Goal: Information Seeking & Learning: Understand process/instructions

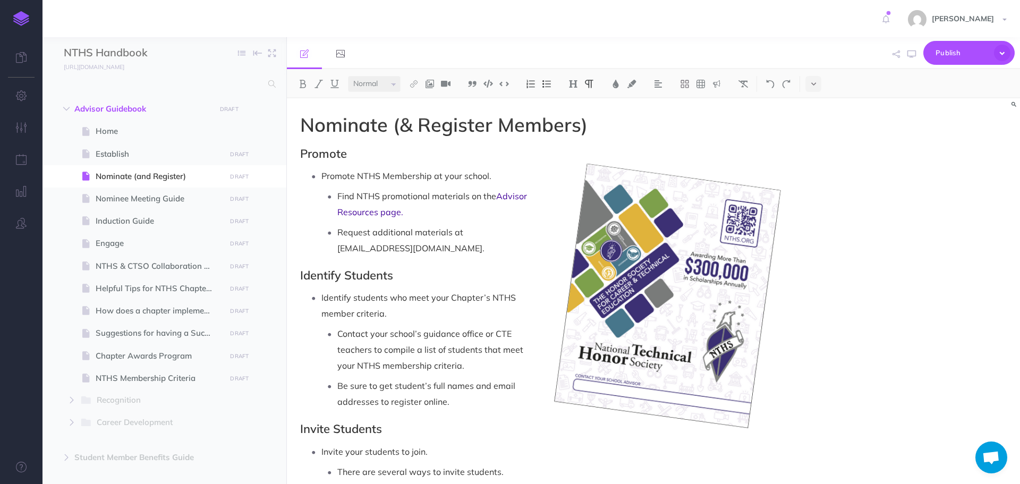
select select "null"
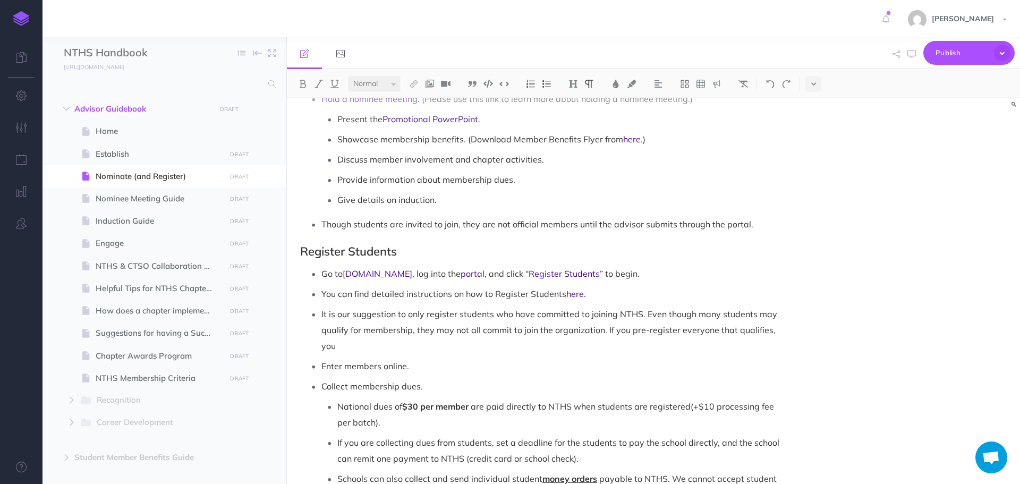
scroll to position [31, 0]
drag, startPoint x: 605, startPoint y: 312, endPoint x: 776, endPoint y: 315, distance: 171.6
click at [785, 315] on p "It is our suggestion to only register students who have committed to joining NT…" at bounding box center [553, 330] width 465 height 48
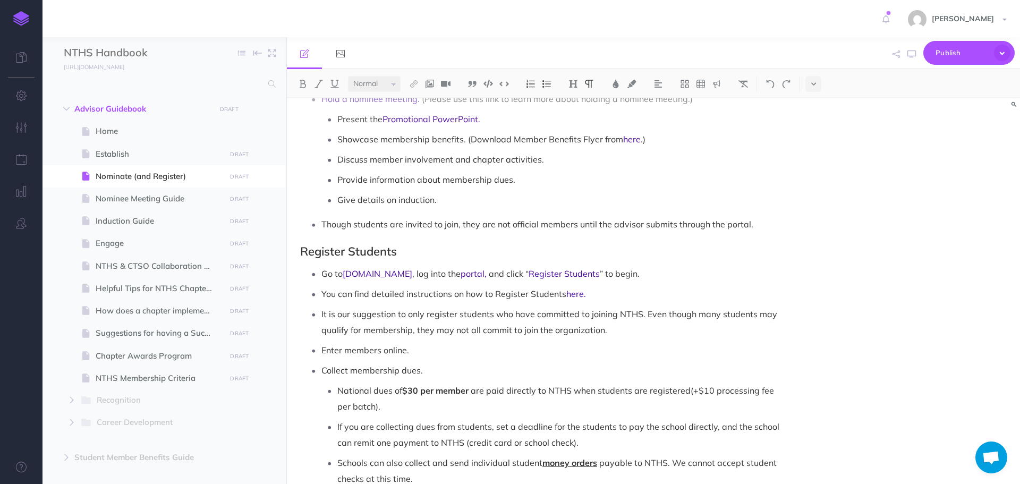
drag, startPoint x: 754, startPoint y: 301, endPoint x: 748, endPoint y: 302, distance: 5.5
click at [751, 306] on p "It is our suggestion to only register students who have committed to joining NT…" at bounding box center [553, 322] width 465 height 32
click at [596, 313] on p "It is our suggestion to only register students who have committed to joining NT…" at bounding box center [553, 322] width 465 height 32
drag, startPoint x: 322, startPoint y: 297, endPoint x: 676, endPoint y: 315, distance: 354.7
click at [676, 315] on p "It is our suggestion to only register students who have committed to joining NT…" at bounding box center [553, 322] width 465 height 32
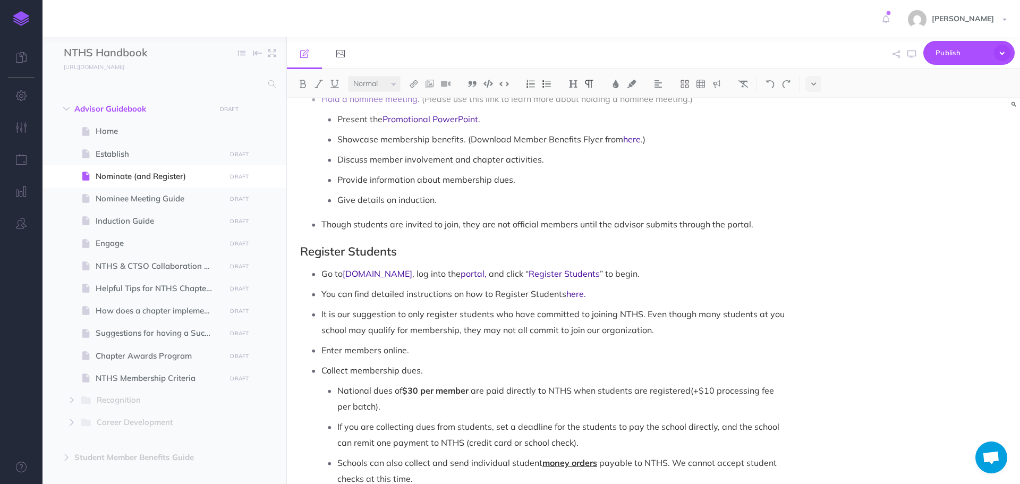
copy p "It is our suggestion to only register students who have committed to joining NT…"
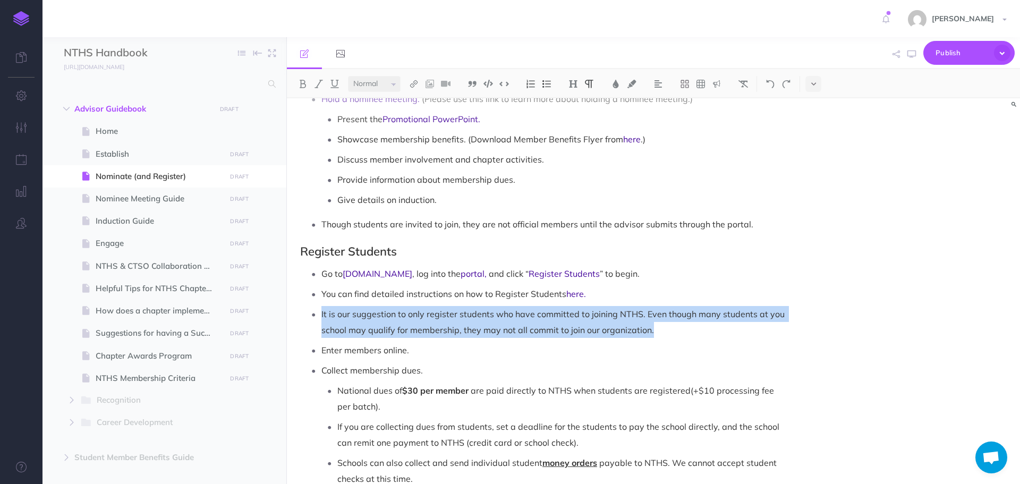
drag, startPoint x: 322, startPoint y: 298, endPoint x: 651, endPoint y: 314, distance: 328.6
click at [651, 314] on p "It is our suggestion to only register students who have committed to joining NT…" at bounding box center [553, 322] width 465 height 32
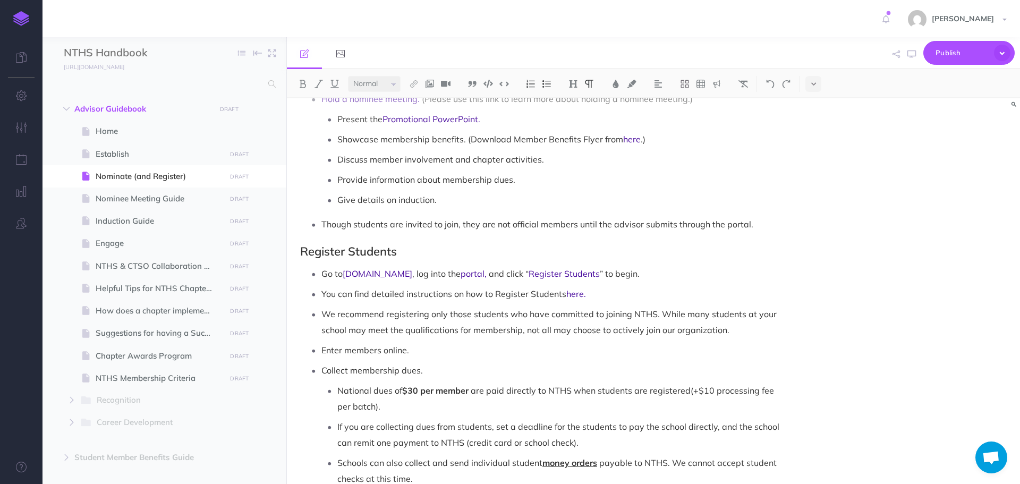
click at [530, 306] on p "We recommend registering only those students who have committed to joining NTHS…" at bounding box center [553, 322] width 465 height 32
drag, startPoint x: 323, startPoint y: 297, endPoint x: 745, endPoint y: 318, distance: 422.2
click at [745, 318] on p "We recommend registering only those students who have committed to joining NTHS…" at bounding box center [553, 322] width 465 height 32
click at [614, 82] on img at bounding box center [616, 84] width 10 height 8
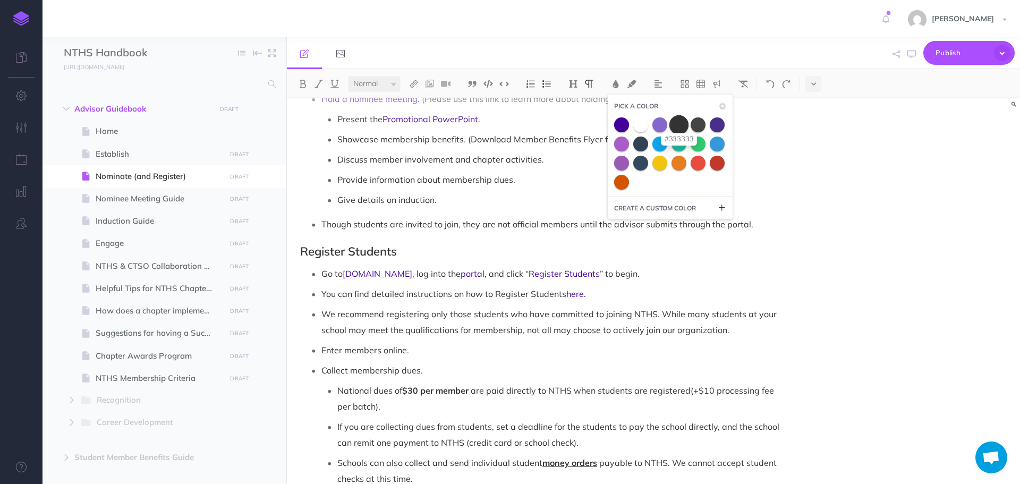
click at [682, 121] on span at bounding box center [678, 124] width 19 height 19
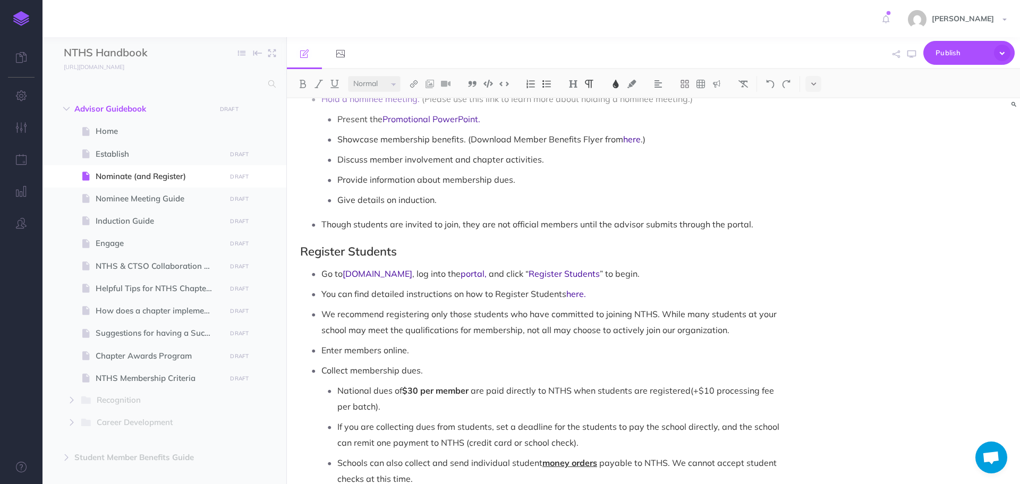
click at [546, 309] on span "We recommend registering only those students who have committed to joining NTHS…" at bounding box center [549, 322] width 457 height 27
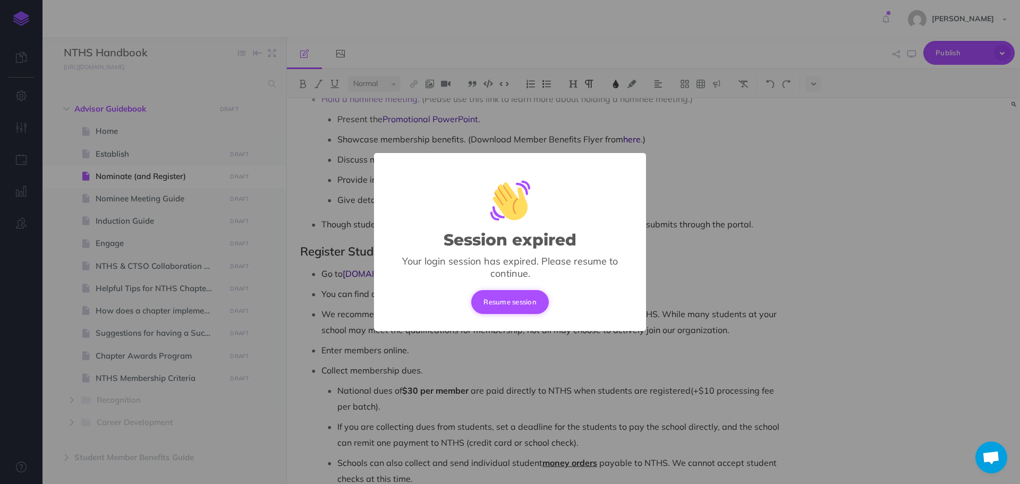
click at [518, 309] on button "Resume session" at bounding box center [510, 301] width 78 height 23
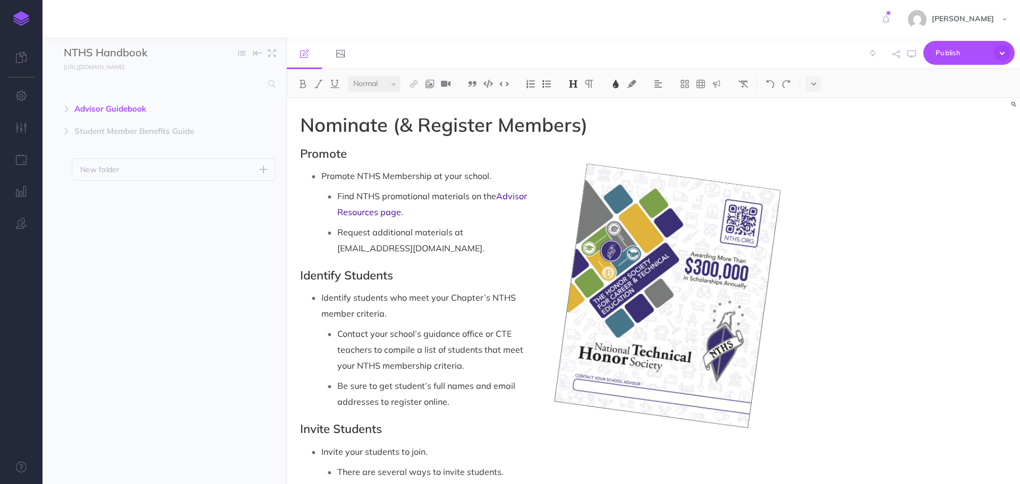
select select "null"
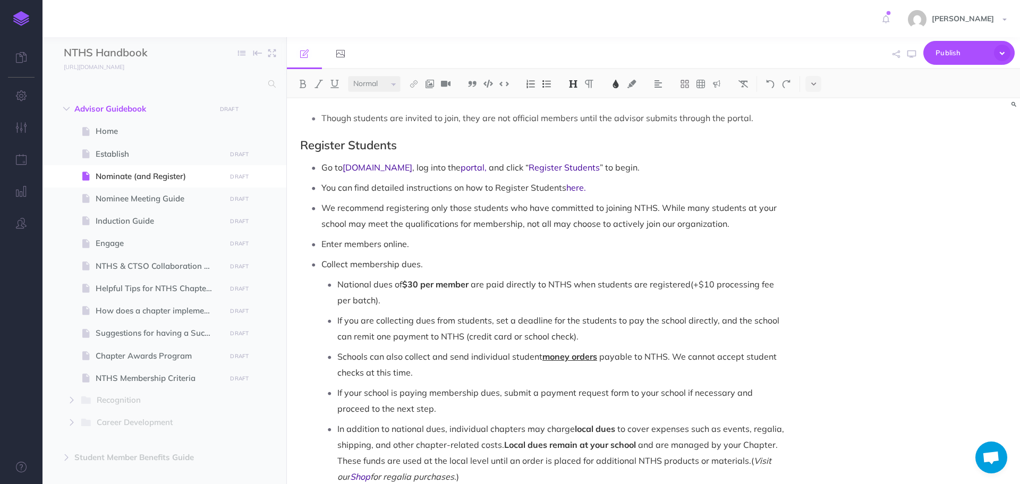
scroll to position [531, 0]
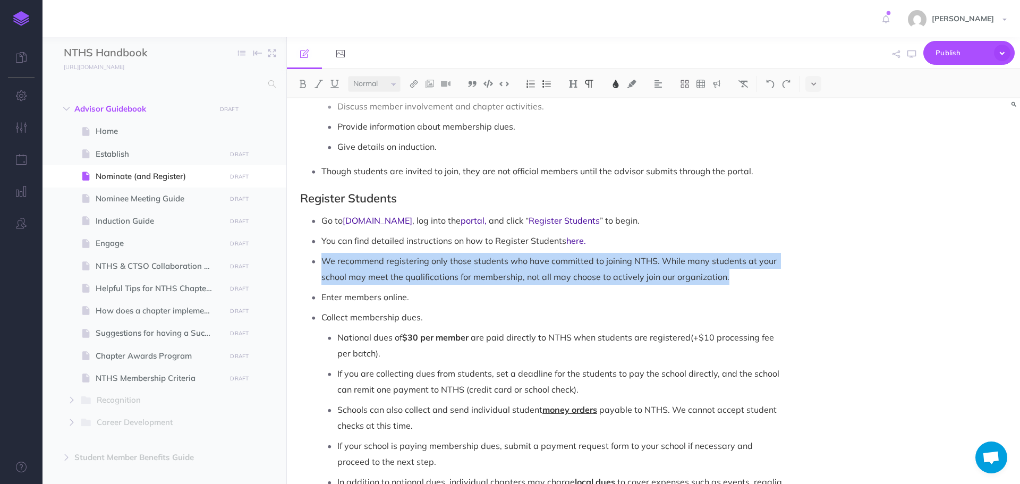
drag, startPoint x: 325, startPoint y: 242, endPoint x: 747, endPoint y: 261, distance: 422.7
click at [747, 261] on p "We recommend registering only those students who have committed to joining NTHS…" at bounding box center [553, 269] width 465 height 32
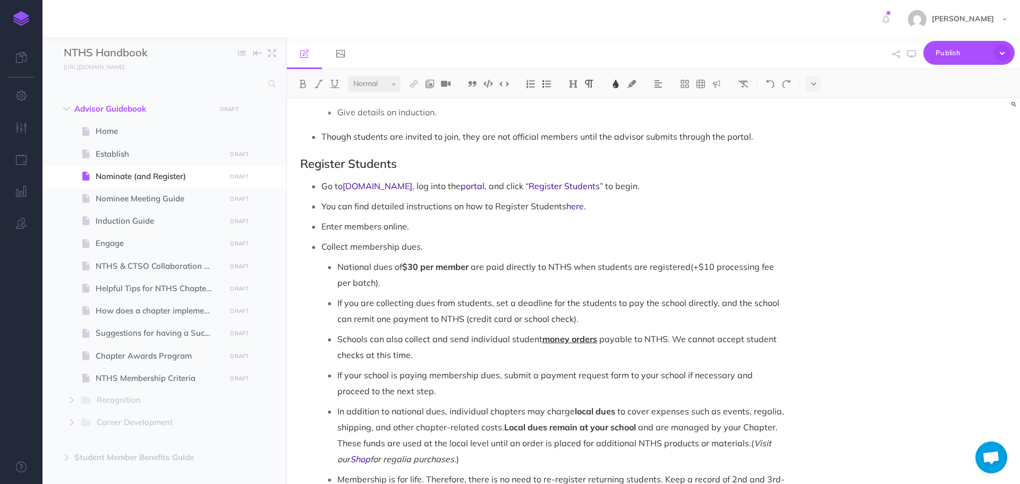
scroll to position [637, 0]
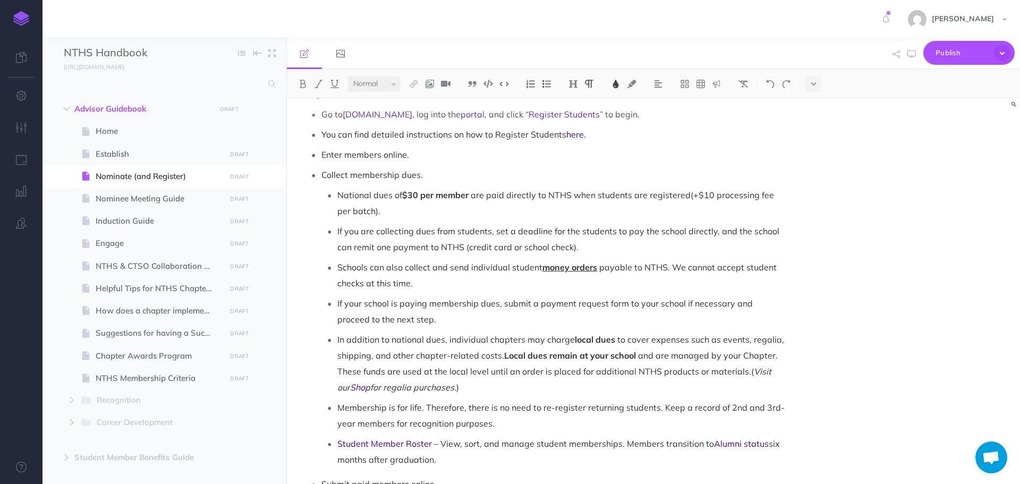
click at [370, 382] on span "for regalia purchases." at bounding box center [413, 387] width 86 height 11
click at [765, 438] on span "six months after graduation." at bounding box center [559, 451] width 444 height 27
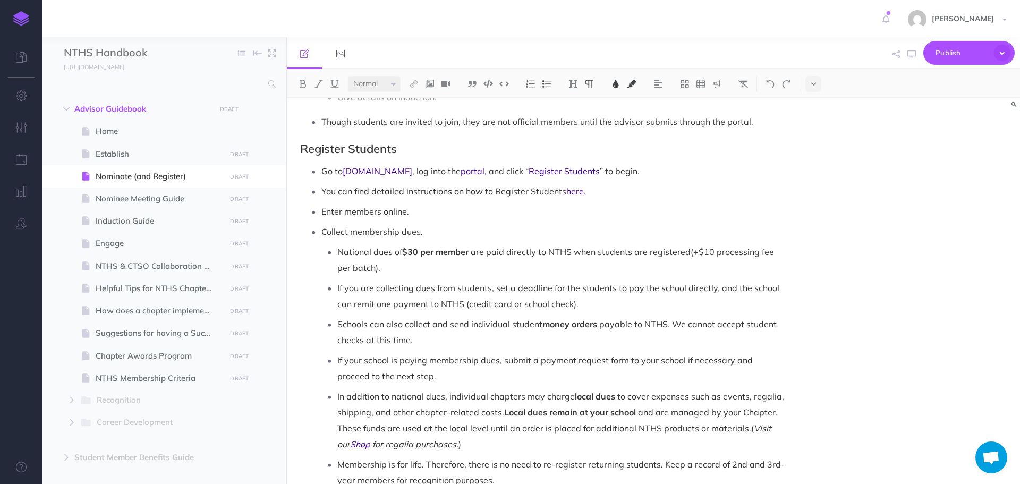
scroll to position [584, 0]
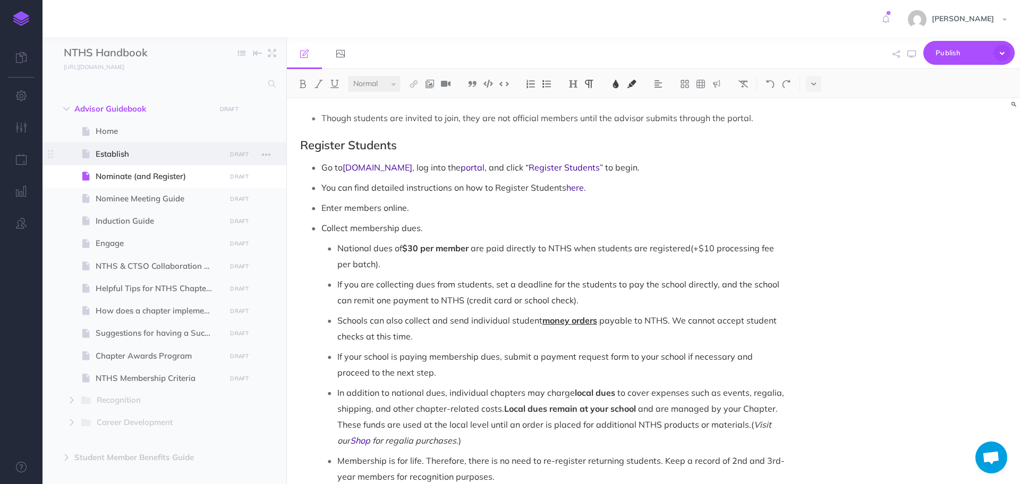
click at [191, 151] on span "Establish" at bounding box center [159, 154] width 127 height 13
select select "null"
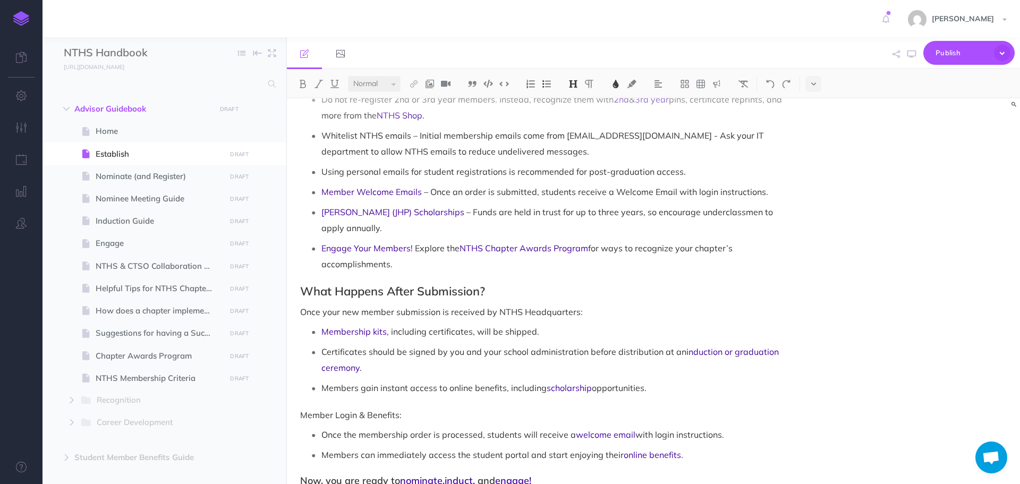
scroll to position [1000, 0]
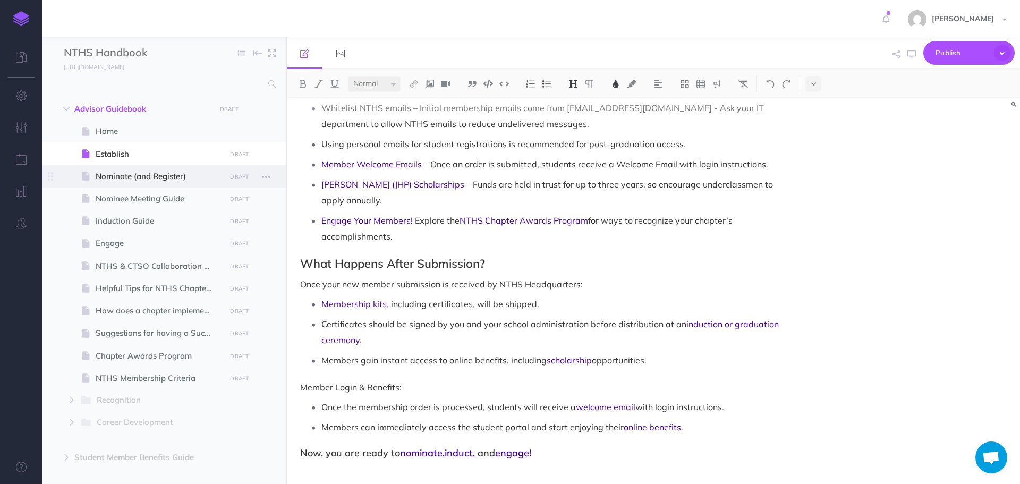
click at [126, 175] on span "Nominate (and Register)" at bounding box center [159, 176] width 127 height 13
select select "null"
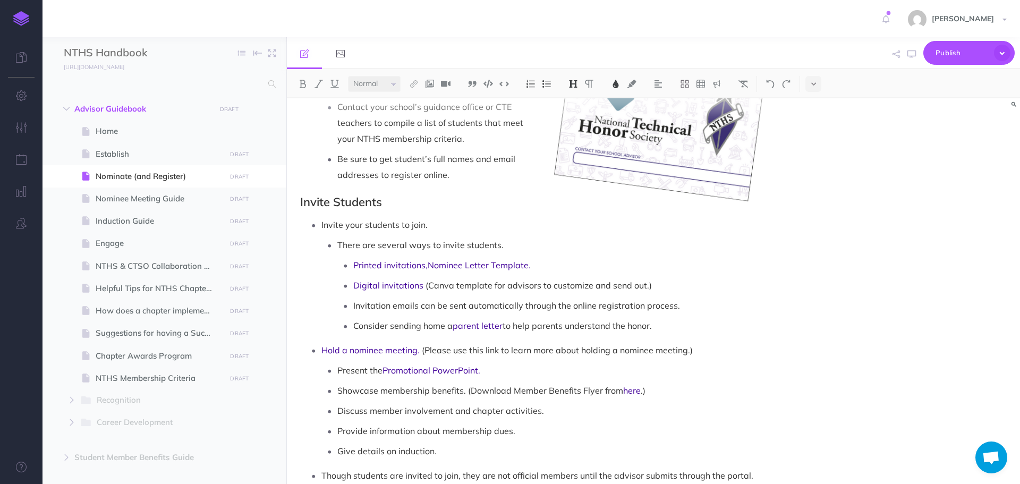
scroll to position [212, 0]
